Goal: Task Accomplishment & Management: Manage account settings

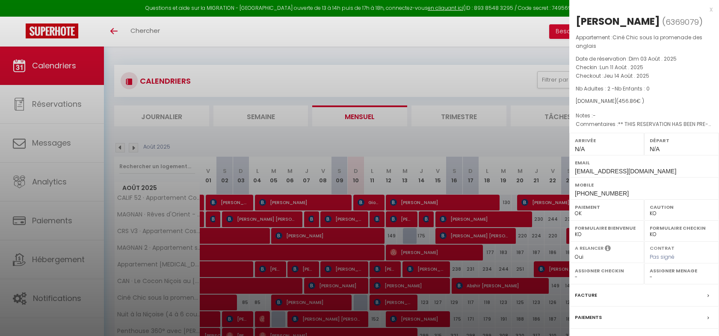
select select "KO"
select select "0"
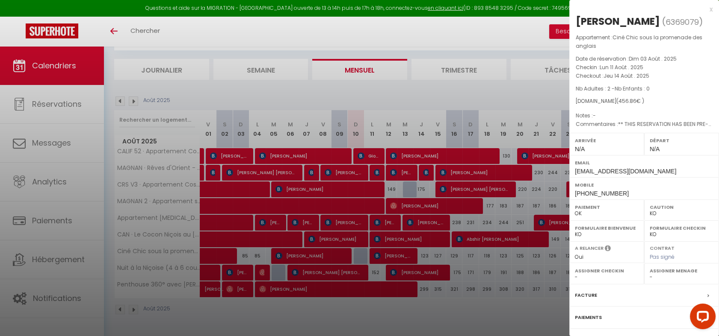
click at [345, 312] on div at bounding box center [359, 168] width 719 height 336
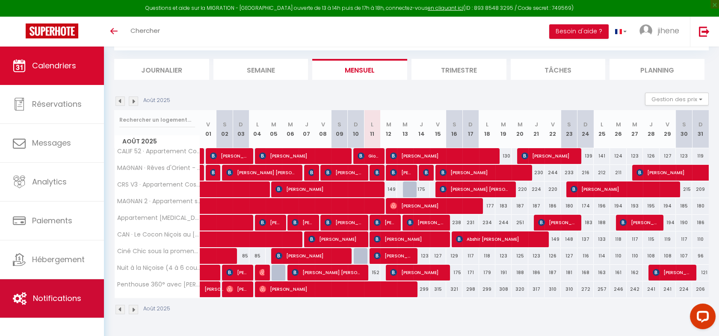
click at [0, 286] on html "Questions et aide sur la MIGRATION - [GEOGRAPHIC_DATA] ouverte de 13 à 14h puis…" at bounding box center [359, 121] width 719 height 336
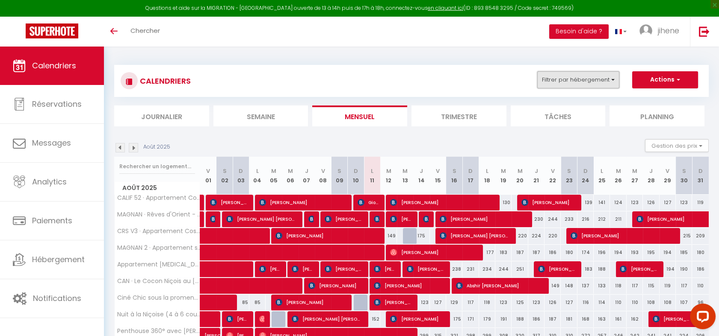
click at [561, 78] on button "Filtrer par hébergement" at bounding box center [578, 79] width 82 height 17
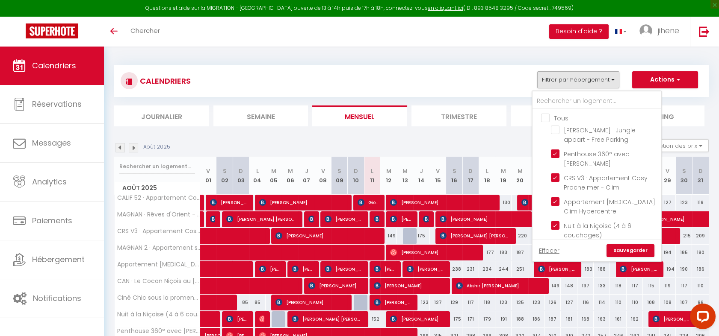
click at [546, 117] on input "Tous" at bounding box center [605, 117] width 128 height 9
checkbox input "true"
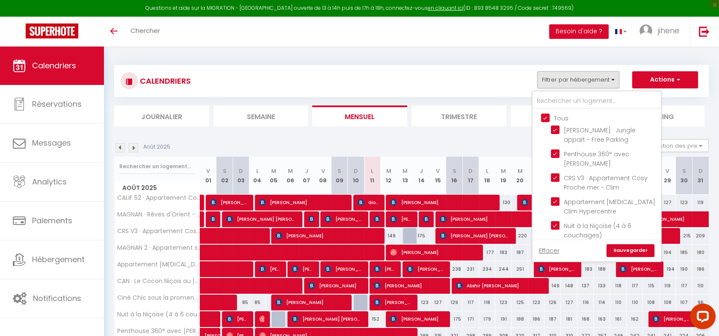
checkbox input "true"
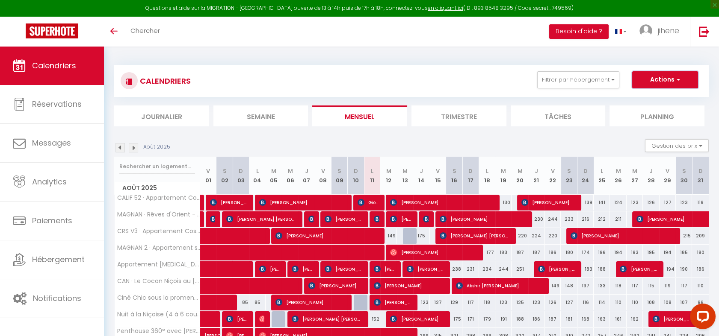
click at [651, 84] on button "Actions" at bounding box center [665, 79] width 66 height 17
click at [498, 91] on div "CALENDRIERS Filtrer par hébergement Tous HENRI · Jungle appart - Free Parking P…" at bounding box center [411, 81] width 594 height 32
click at [571, 81] on button "Filtrer par hébergement" at bounding box center [578, 79] width 82 height 17
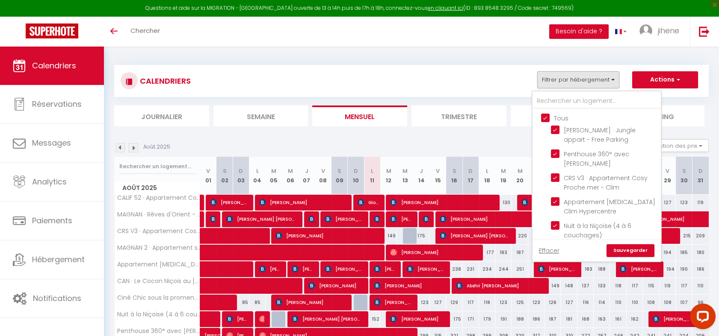
click at [633, 253] on link "Sauvegarder" at bounding box center [630, 250] width 48 height 13
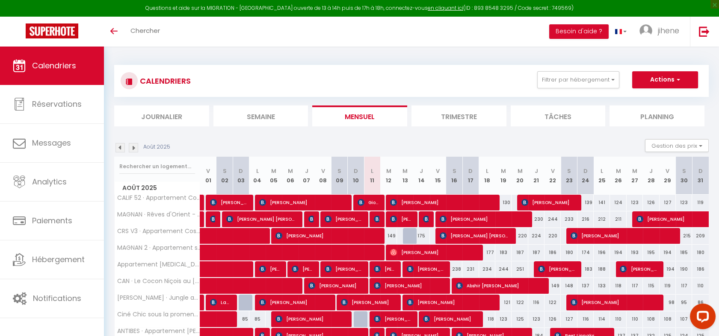
scroll to position [80, 0]
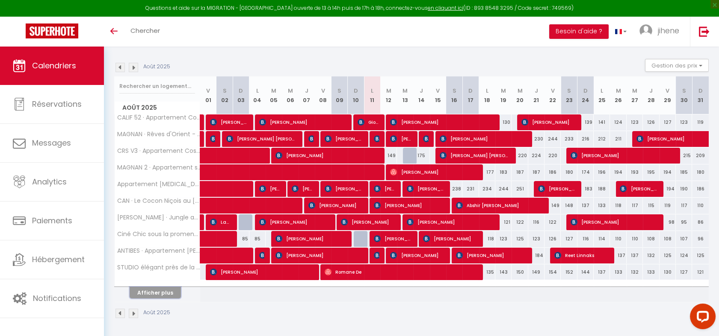
click at [166, 295] on button "Afficher plus" at bounding box center [155, 293] width 51 height 12
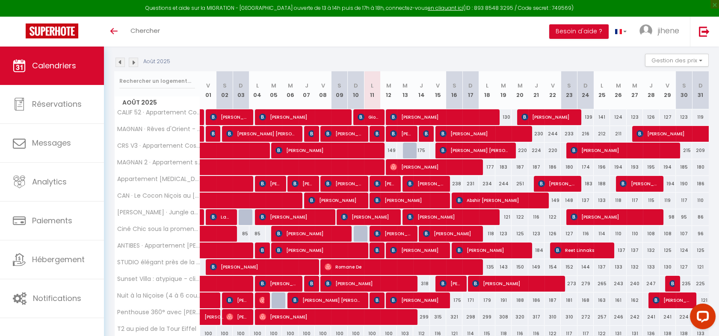
scroll to position [85, 0]
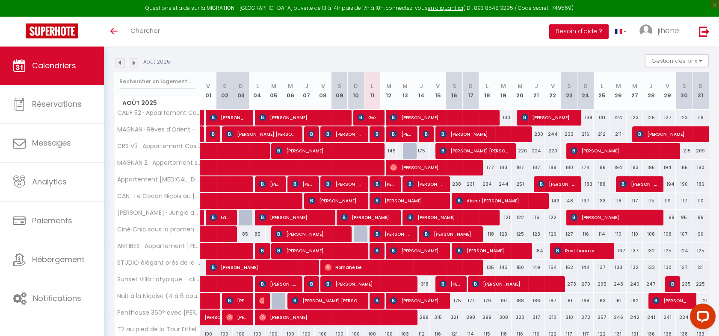
click at [132, 65] on img at bounding box center [133, 62] width 9 height 9
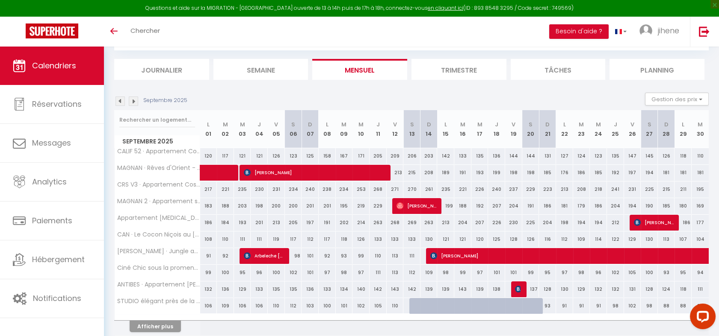
scroll to position [80, 0]
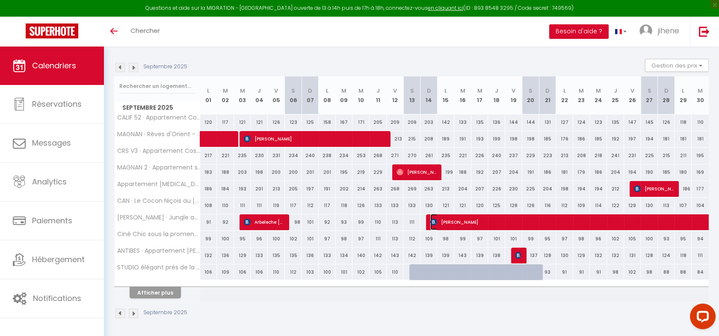
click at [448, 221] on span "[PERSON_NAME]" at bounding box center [617, 222] width 374 height 16
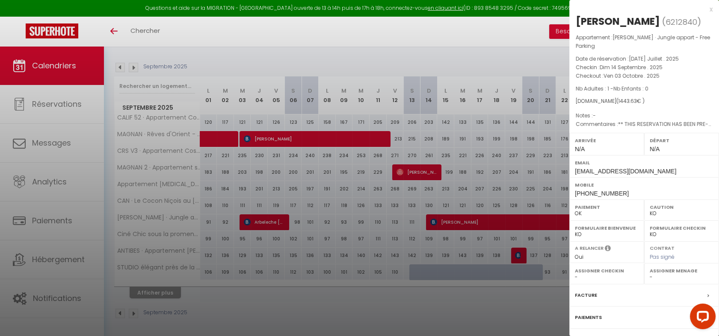
click at [312, 61] on div at bounding box center [359, 168] width 719 height 336
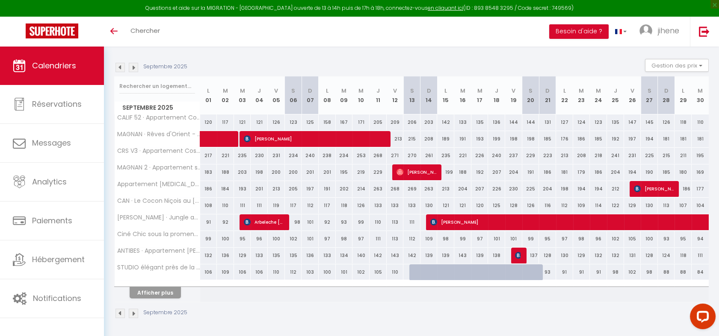
click at [119, 68] on img at bounding box center [119, 67] width 9 height 9
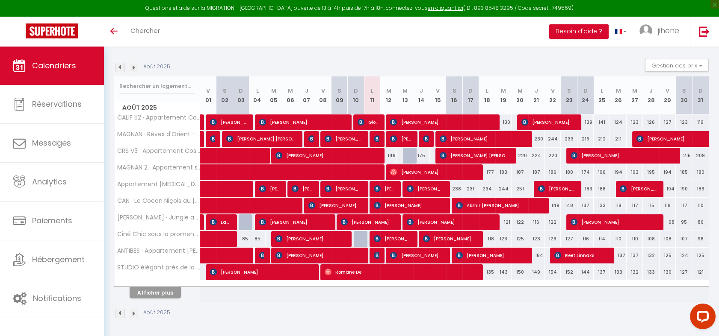
click at [133, 65] on img at bounding box center [133, 67] width 9 height 9
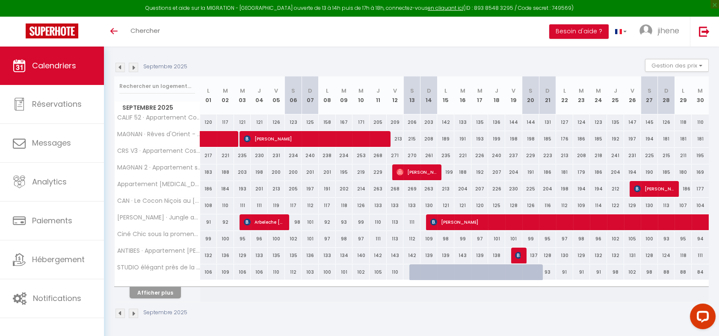
click at [137, 70] on img at bounding box center [133, 67] width 9 height 9
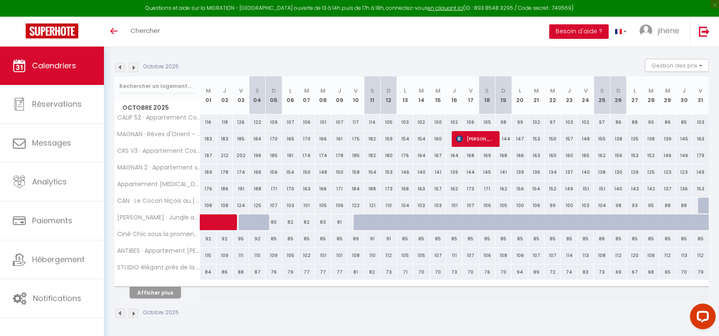
click at [257, 226] on div at bounding box center [263, 227] width 16 height 16
type input "90"
type input "[PERSON_NAME] 04 Octobre 2025"
type input "Dim 05 Octobre 2025"
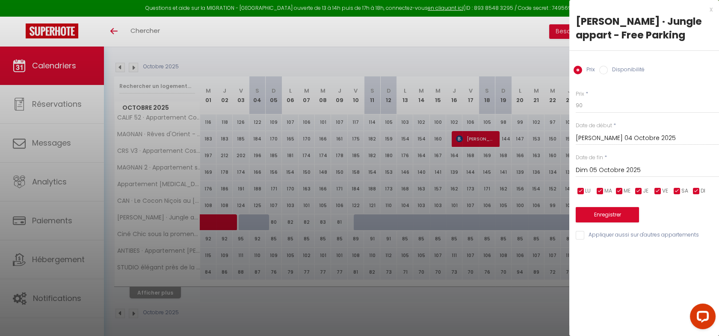
click at [286, 316] on div at bounding box center [359, 168] width 719 height 336
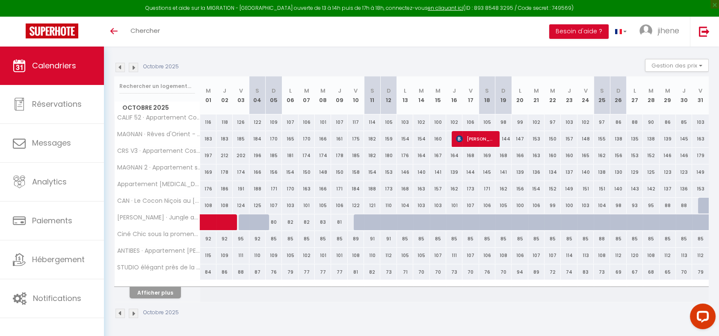
click at [133, 68] on img at bounding box center [133, 67] width 9 height 9
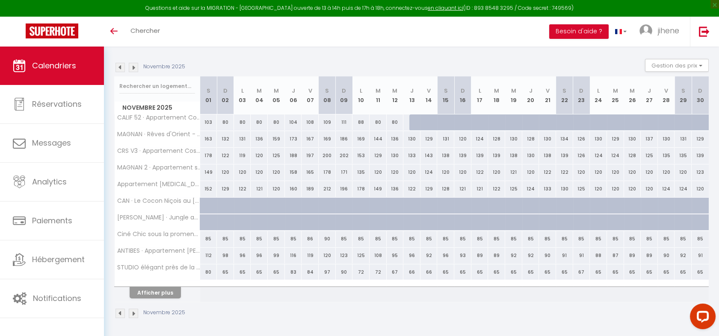
click at [120, 68] on img at bounding box center [119, 67] width 9 height 9
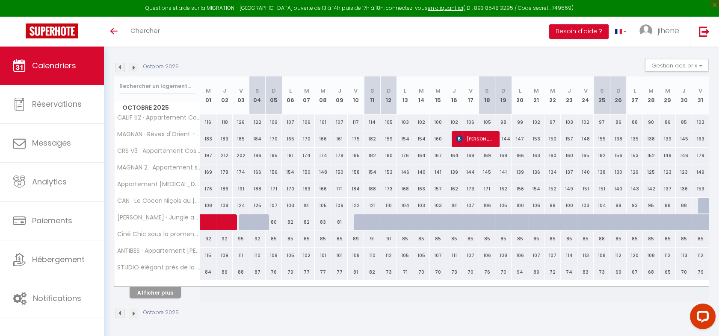
click at [518, 303] on div "Octobre 2025" at bounding box center [411, 314] width 594 height 25
click at [242, 223] on span at bounding box center [229, 223] width 39 height 16
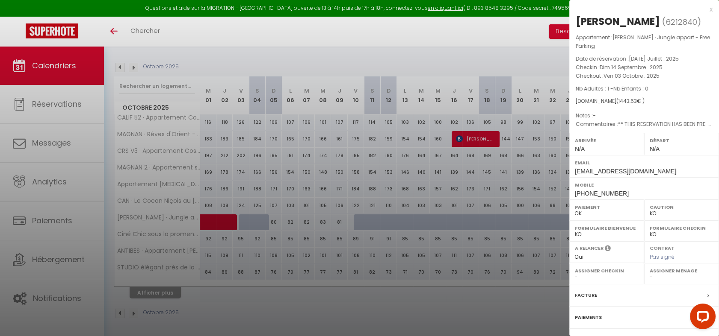
drag, startPoint x: 291, startPoint y: 227, endPoint x: 281, endPoint y: 227, distance: 9.4
click at [291, 227] on div at bounding box center [359, 168] width 719 height 336
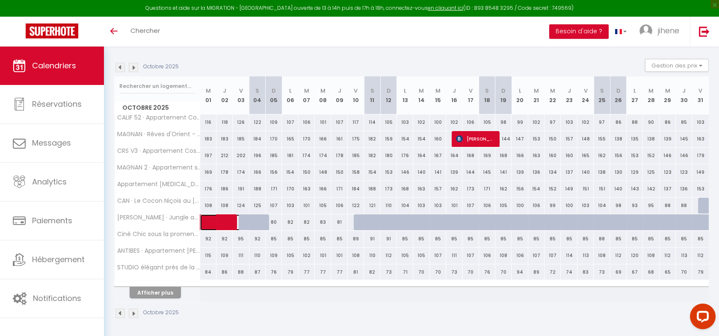
click at [244, 225] on span at bounding box center [229, 223] width 39 height 16
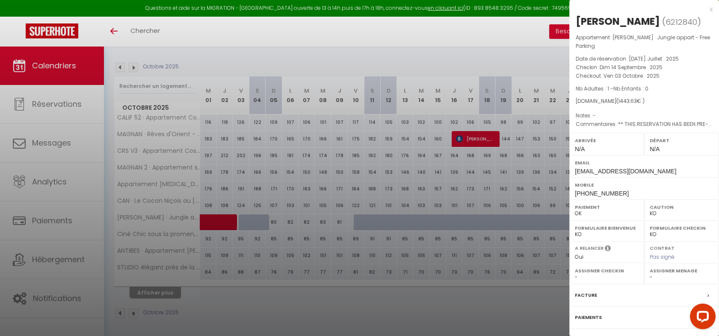
click at [276, 224] on div at bounding box center [359, 168] width 719 height 336
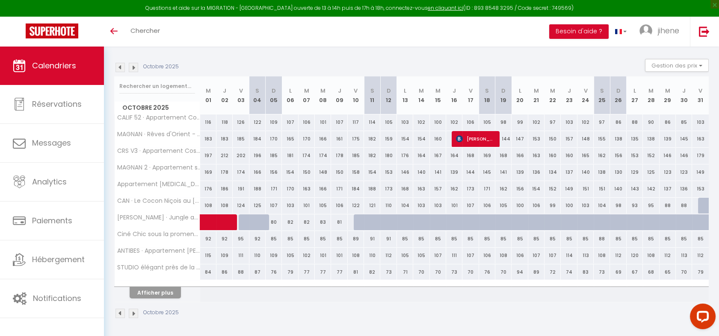
click at [258, 221] on div at bounding box center [263, 227] width 16 height 16
type input "90"
type input "[PERSON_NAME] 04 Octobre 2025"
type input "Dim 05 Octobre 2025"
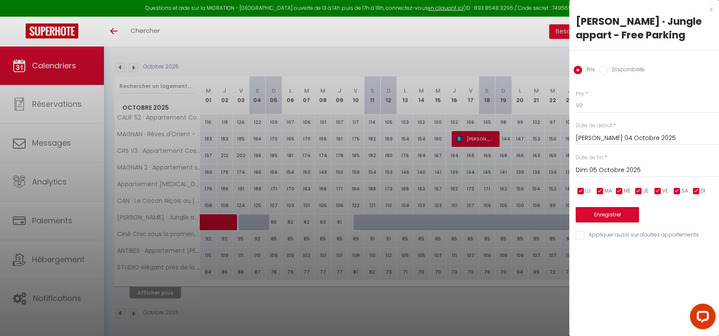
click at [591, 138] on input "[PERSON_NAME] 04 Octobre 2025" at bounding box center [646, 138] width 143 height 11
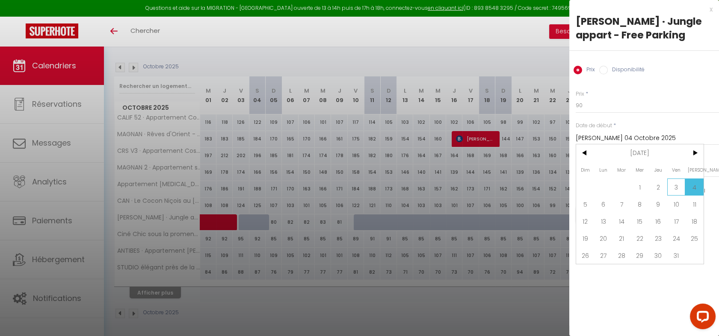
click at [671, 189] on span "3" at bounding box center [676, 187] width 18 height 17
type input "Ven 03 Octobre 2025"
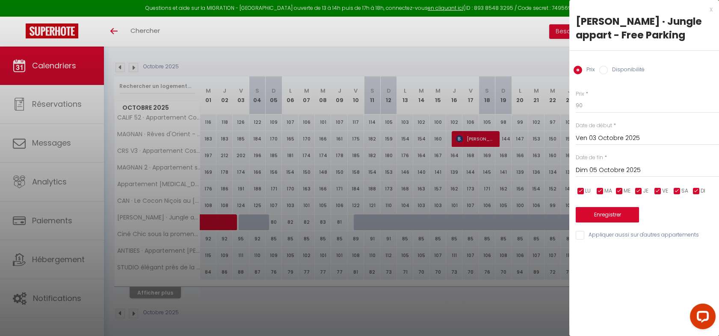
click at [606, 167] on input "Dim 05 Octobre 2025" at bounding box center [646, 170] width 143 height 11
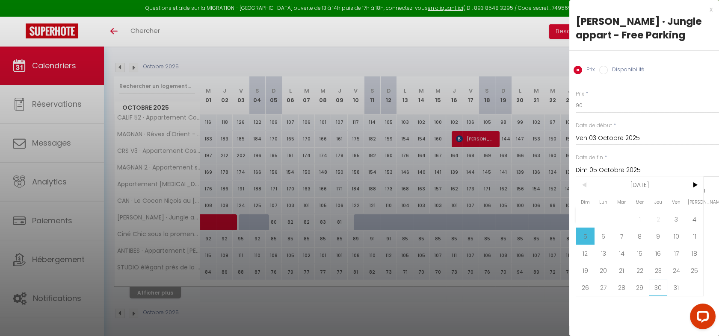
click at [653, 289] on span "30" at bounding box center [657, 287] width 18 height 17
type input "Jeu 30 Octobre 2025"
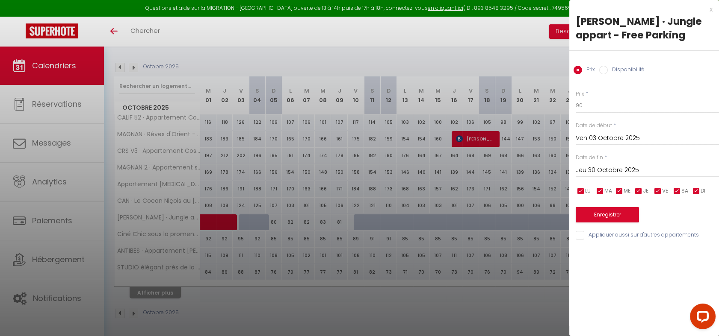
click at [603, 72] on input "Disponibilité" at bounding box center [603, 70] width 9 height 9
radio input "true"
radio input "false"
click at [601, 223] on button "Enregistrer" at bounding box center [606, 215] width 63 height 15
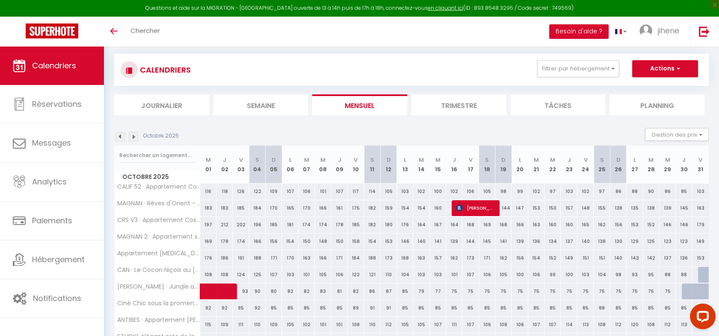
scroll to position [0, 0]
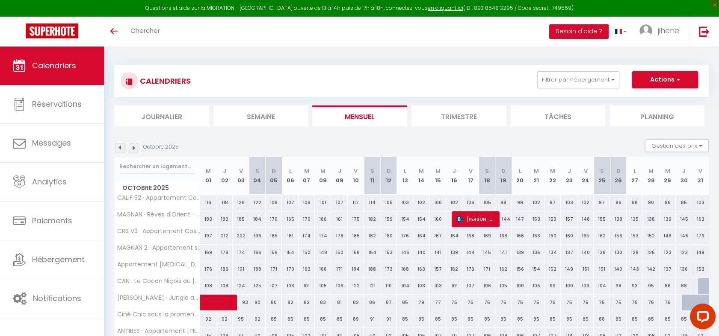
click at [642, 80] on button "Actions" at bounding box center [665, 79] width 66 height 17
click at [492, 93] on div "CALENDRIERS Filtrer par hébergement Tous HENRI · Jungle appart - Free Parking P…" at bounding box center [411, 81] width 594 height 32
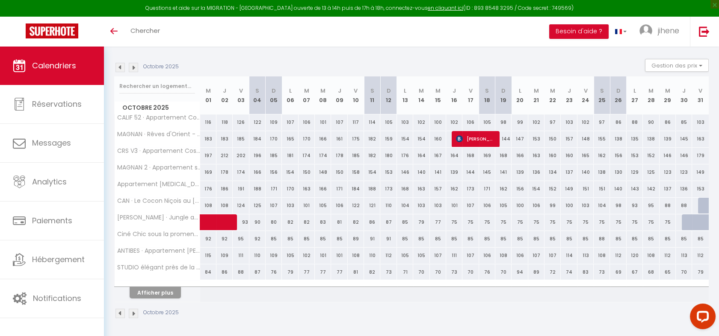
click at [121, 67] on img at bounding box center [119, 67] width 9 height 9
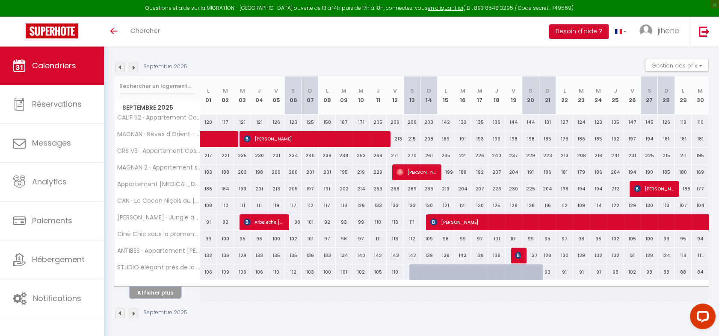
click at [165, 290] on button "Afficher plus" at bounding box center [155, 293] width 51 height 12
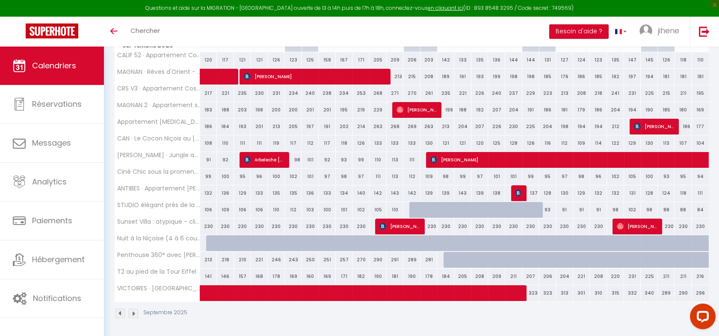
scroll to position [0, 0]
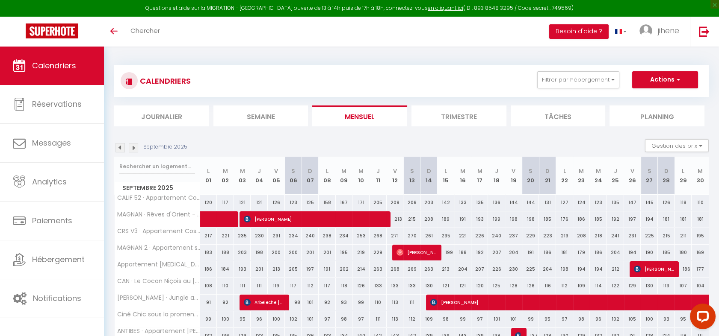
click at [87, 78] on link "Calendriers" at bounding box center [52, 66] width 104 height 38
click at [121, 144] on img at bounding box center [119, 147] width 9 height 9
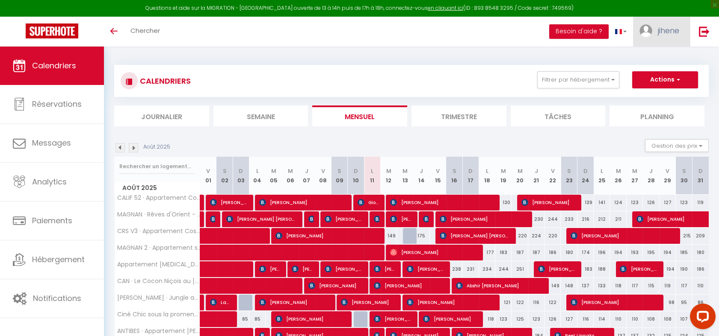
click at [664, 27] on span "jihene" at bounding box center [667, 30] width 21 height 11
click at [642, 57] on link "Paramètres" at bounding box center [655, 59] width 63 height 15
select select "fr"
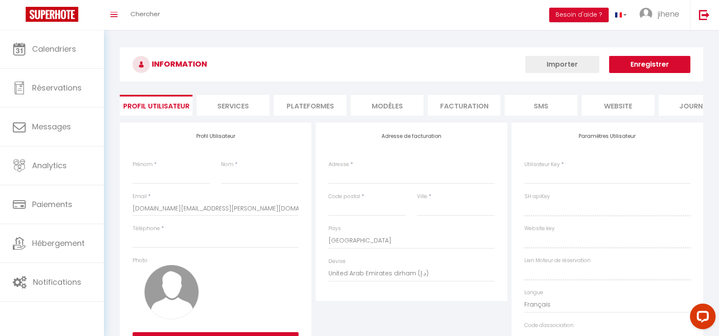
type input "jihene"
type input "OUERTANI"
type input "0662916911"
type input "[STREET_ADDRESS][PERSON_NAME]"
type input "06200"
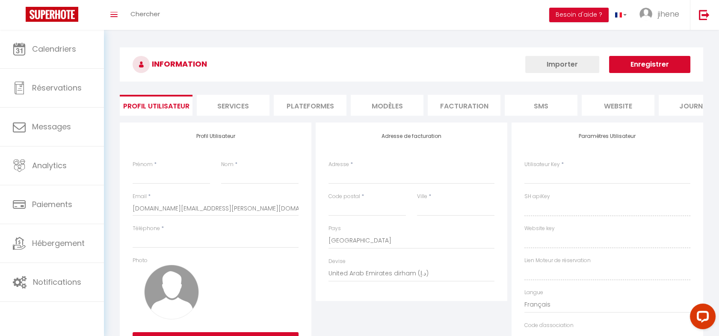
type input "nice"
select select "28"
type input "LPIspoRpJ4ZrUihWsG2egaD0m"
type input "yVz6yGEmJJnAb53fv2lfP1cDd"
type input "[URL][DOMAIN_NAME]"
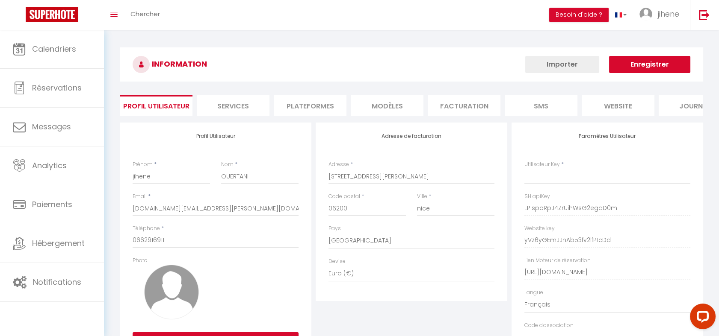
type input "LPIspoRpJ4ZrUihWsG2egaD0m"
type input "yVz6yGEmJJnAb53fv2lfP1cDd"
type input "[URL][DOMAIN_NAME]"
select select "fr"
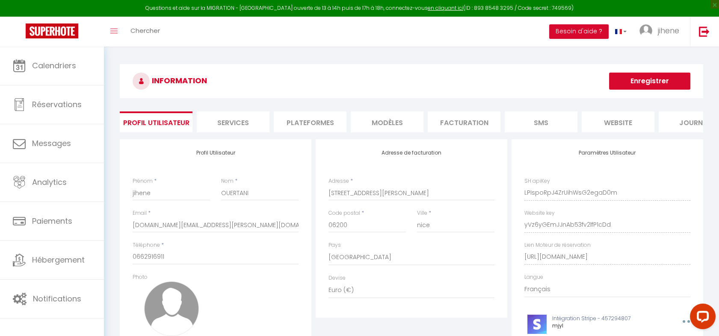
click at [308, 114] on li "Plateformes" at bounding box center [310, 122] width 73 height 21
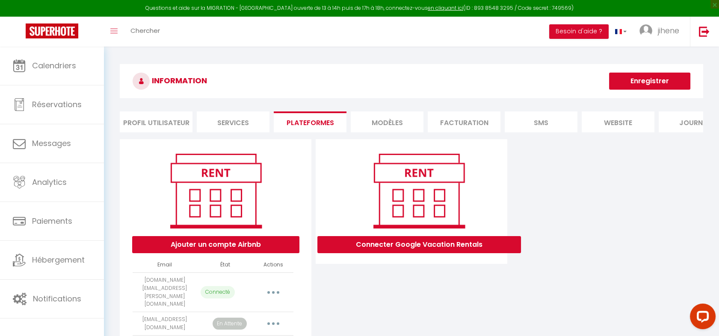
scroll to position [122, 0]
